Goal: Task Accomplishment & Management: Use online tool/utility

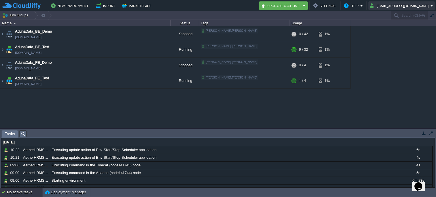
click at [405, 6] on button "[EMAIL_ADDRESS][DOMAIN_NAME]" at bounding box center [400, 5] width 60 height 7
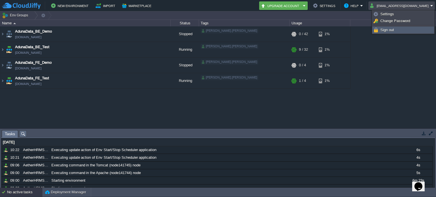
click at [393, 30] on span "Sign out" at bounding box center [387, 30] width 14 height 4
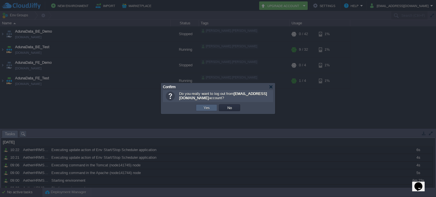
click at [214, 107] on td "Yes" at bounding box center [206, 107] width 21 height 7
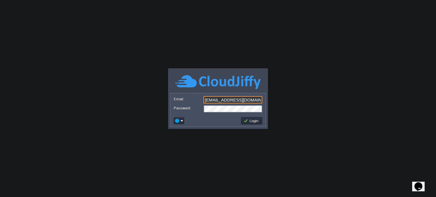
click at [227, 102] on input "[EMAIL_ADDRESS][DOMAIN_NAME]" at bounding box center [232, 99] width 59 height 7
type input "anand.sonawane@aetherti.com"
click at [252, 123] on td "Login" at bounding box center [251, 120] width 21 height 7
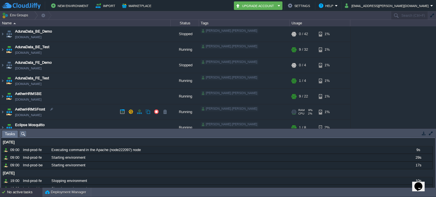
scroll to position [7, 0]
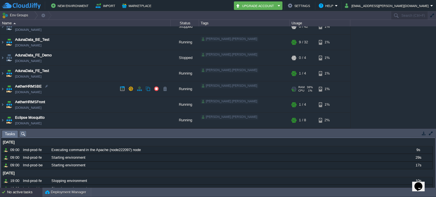
click at [5, 89] on img at bounding box center [9, 88] width 8 height 15
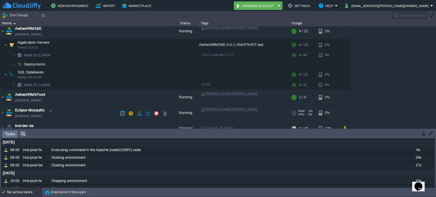
scroll to position [65, 0]
click at [16, 66] on img at bounding box center [19, 64] width 8 height 9
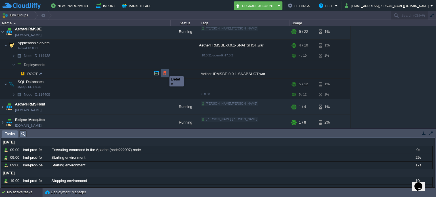
click at [165, 71] on button "button" at bounding box center [164, 73] width 5 height 5
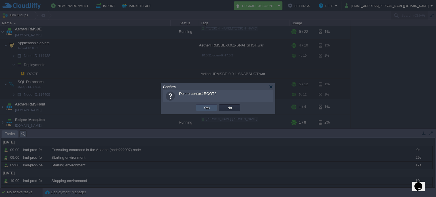
click at [208, 109] on button "Yes" at bounding box center [207, 107] width 10 height 5
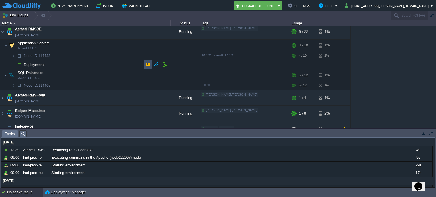
click at [148, 62] on button "button" at bounding box center [147, 64] width 5 height 5
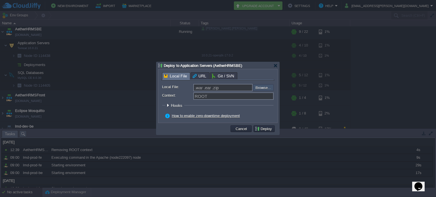
click at [270, 86] on input "file" at bounding box center [238, 87] width 72 height 7
type input "C:\fakepath\AetherHRMSBE-0.0.1-SNAPSHOT.war"
type input "AetherHRMSBE-0.0.1-SNAPSHOT.war"
click at [265, 130] on button "Deploy" at bounding box center [264, 128] width 19 height 5
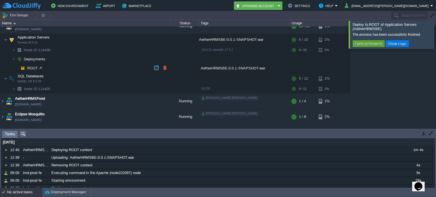
scroll to position [34, 0]
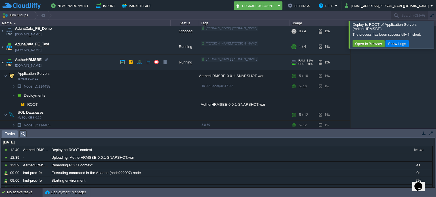
click at [0, 64] on img at bounding box center [2, 62] width 5 height 15
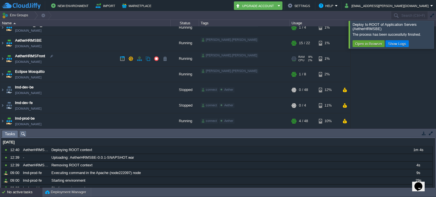
scroll to position [51, 0]
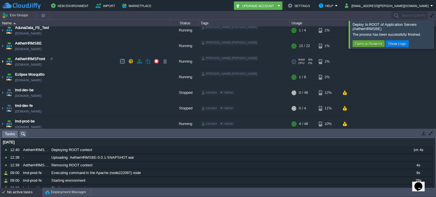
click at [3, 60] on img at bounding box center [2, 61] width 5 height 15
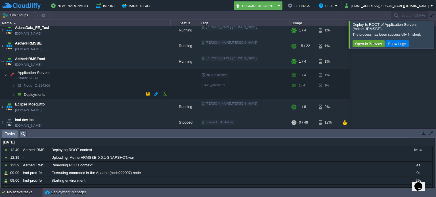
click at [66, 93] on td "Deployments" at bounding box center [85, 94] width 170 height 9
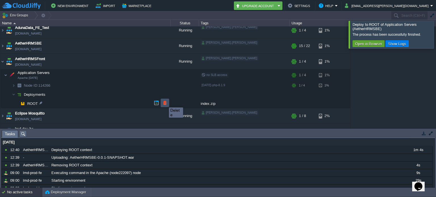
click at [165, 102] on button "button" at bounding box center [164, 102] width 5 height 5
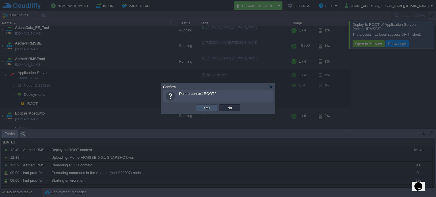
click at [207, 106] on button "Yes" at bounding box center [207, 107] width 10 height 5
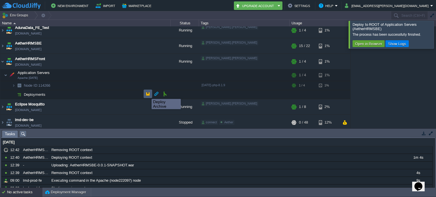
click at [147, 94] on button "button" at bounding box center [147, 93] width 5 height 5
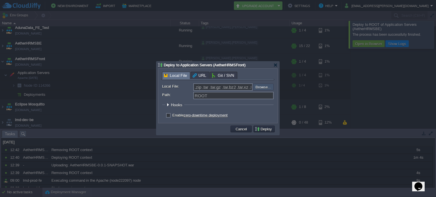
click at [265, 86] on input "file" at bounding box center [238, 87] width 72 height 7
type input "C:\fakepath\index.zip"
type input "index.zip"
click at [259, 129] on button "Deploy" at bounding box center [264, 129] width 19 height 5
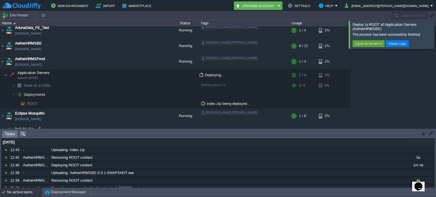
scroll to position [0, 0]
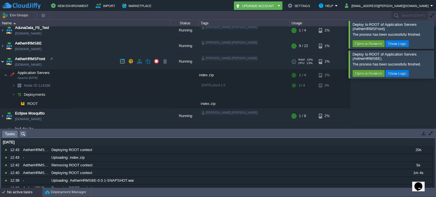
click at [2, 61] on img at bounding box center [2, 61] width 5 height 15
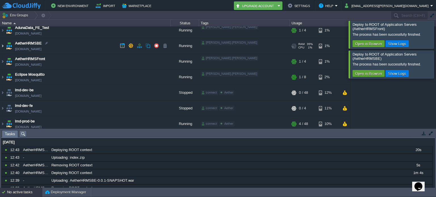
click at [2, 45] on img at bounding box center [2, 45] width 5 height 15
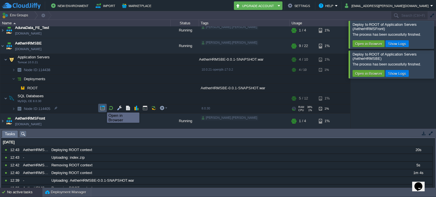
click at [103, 108] on button "button" at bounding box center [102, 108] width 5 height 5
